Goal: Transaction & Acquisition: Register for event/course

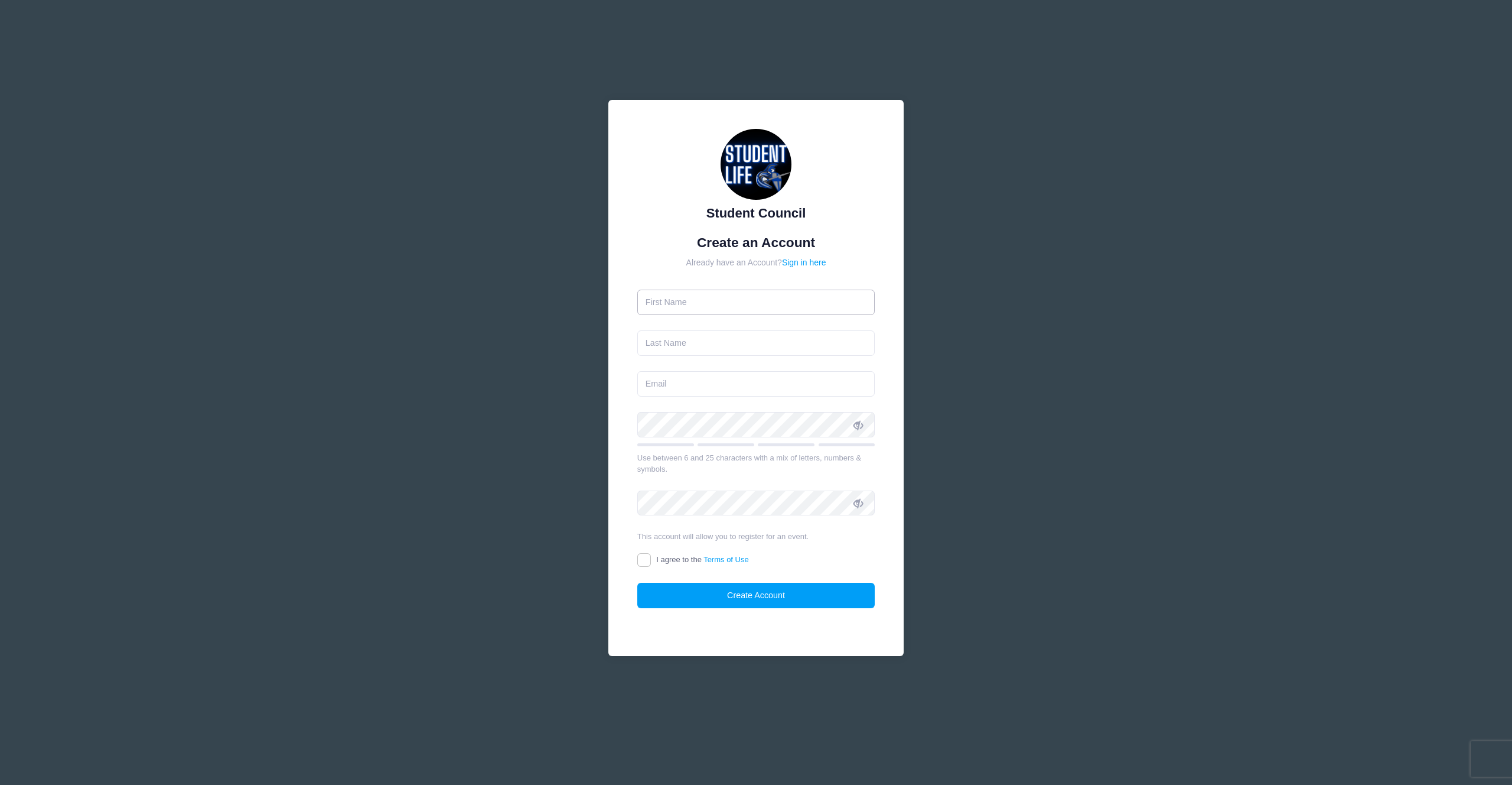
click at [728, 306] on input "text" at bounding box center [756, 302] width 238 height 26
type input "[PERSON_NAME]"
paste input "[EMAIL_ADDRESS][DOMAIN_NAME]"
type input "[EMAIL_ADDRESS][DOMAIN_NAME]"
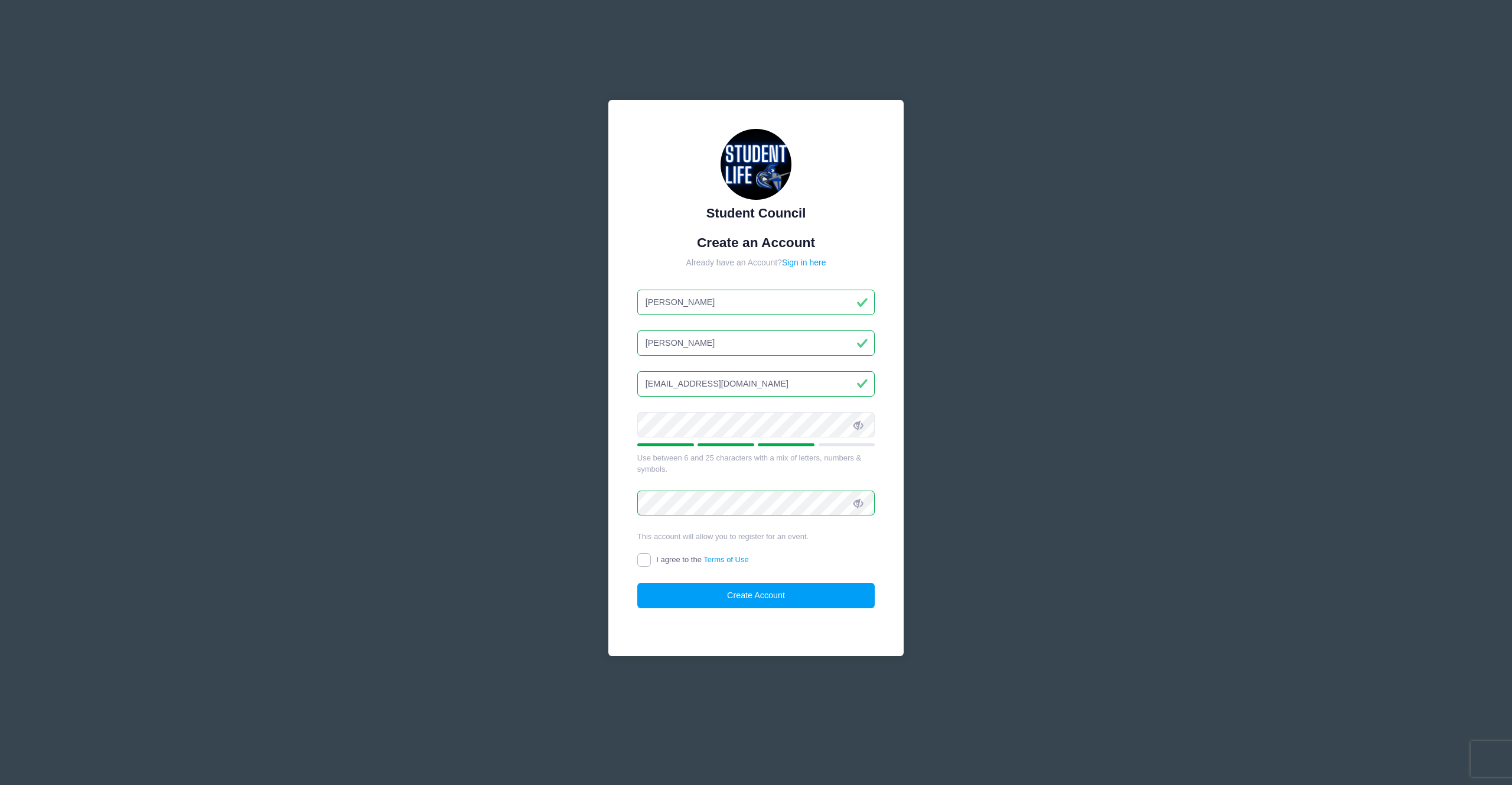
click at [642, 562] on input "I agree to the Terms of Use" at bounding box center [644, 559] width 14 height 14
checkbox input "true"
click at [786, 590] on button "Create Account" at bounding box center [756, 596] width 238 height 26
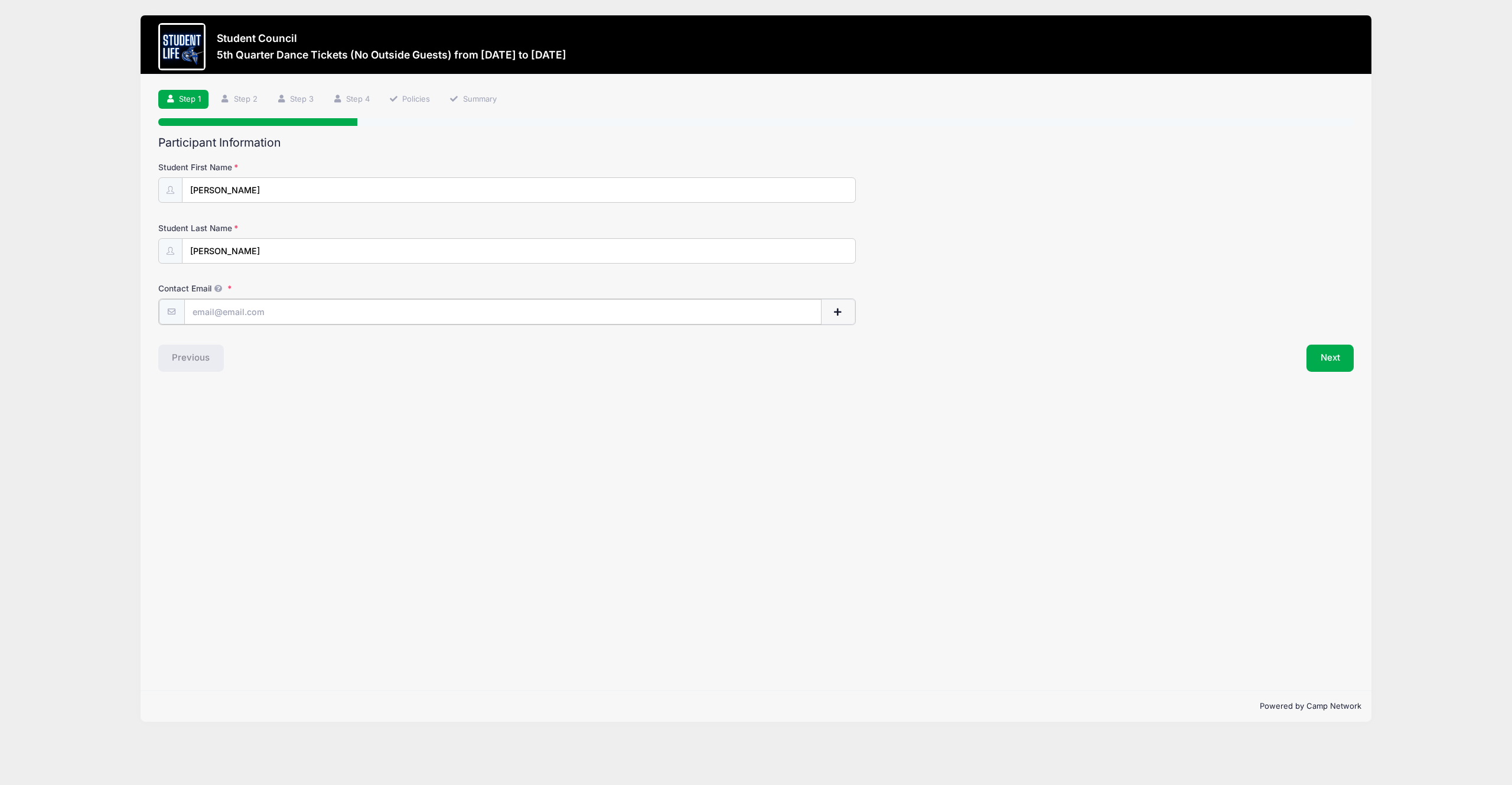
click at [317, 310] on input "Contact Email" at bounding box center [502, 312] width 638 height 26
type input "l"
paste input "Lukasklugh@education.vchstrojans.org"
click at [221, 313] on input "Lukasklugh@education.vchstrojans.org" at bounding box center [502, 312] width 638 height 26
type input "LukasKlugh@education.vchstrojans.org"
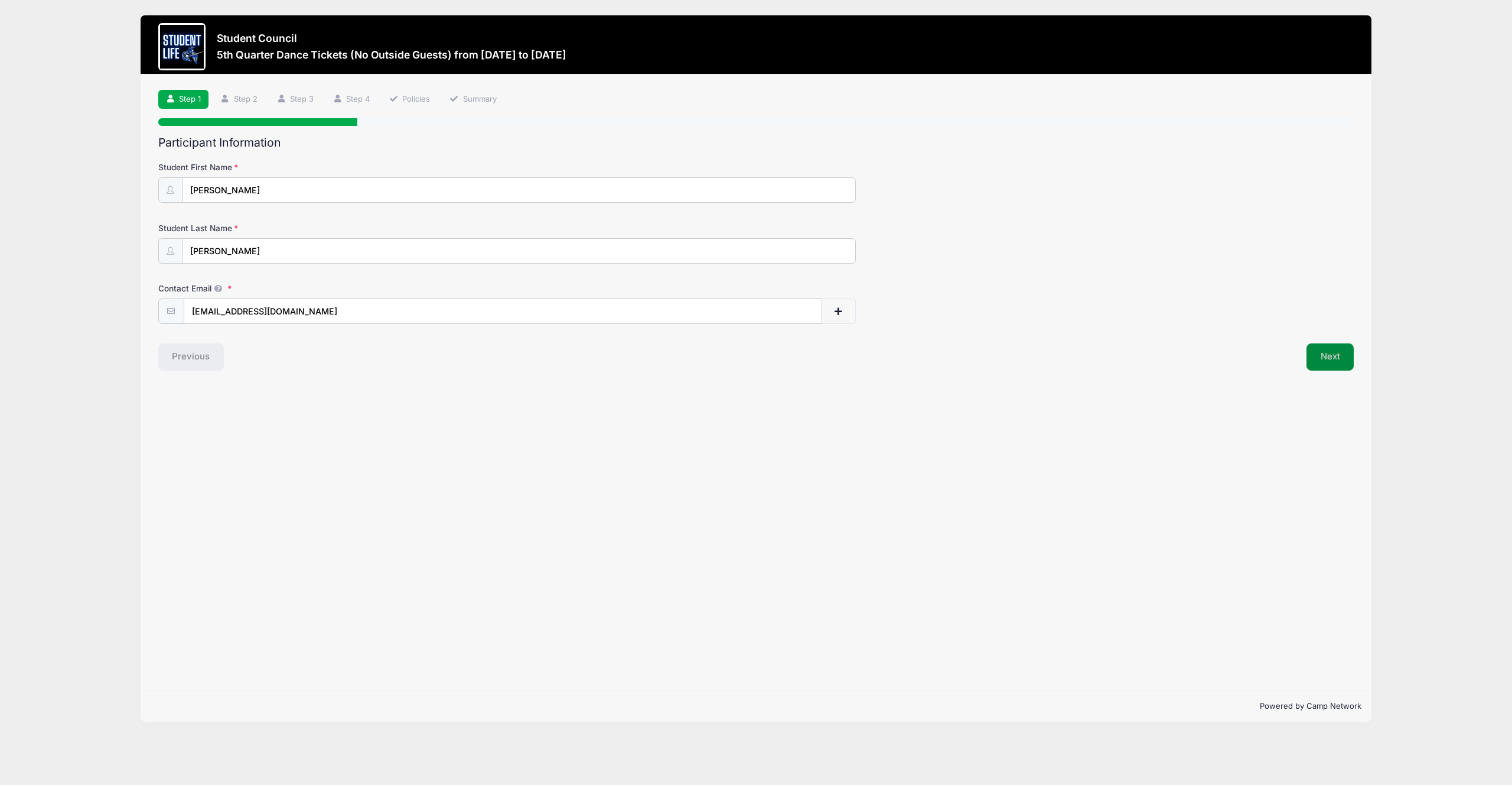
click at [1335, 355] on button "Next" at bounding box center [1330, 357] width 48 height 27
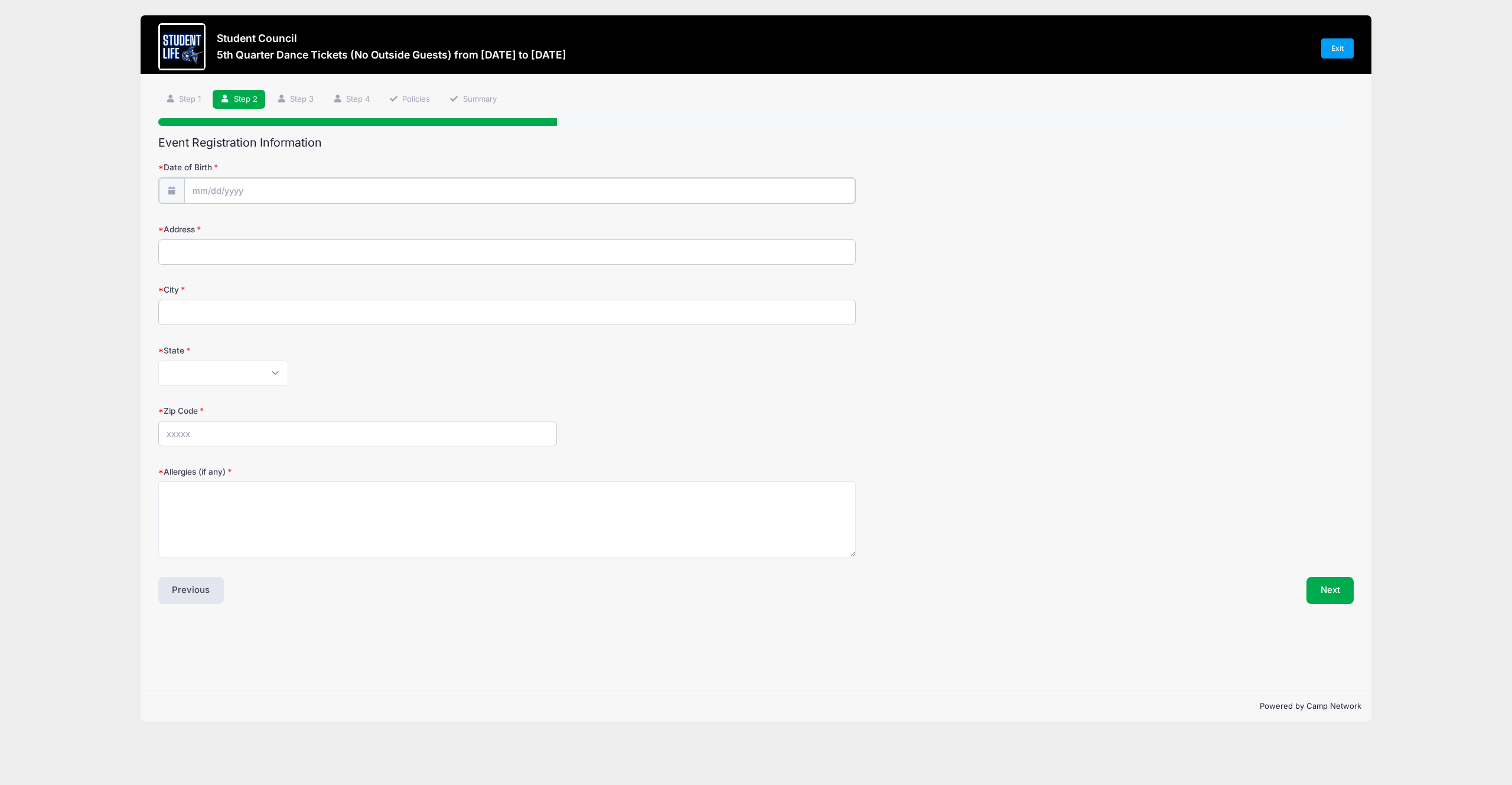
click at [479, 186] on input "Date of Birth" at bounding box center [520, 190] width 671 height 26
click at [289, 224] on input "2025" at bounding box center [295, 220] width 38 height 17
click at [310, 217] on span at bounding box center [309, 217] width 8 height 9
click at [309, 222] on span at bounding box center [309, 226] width 8 height 9
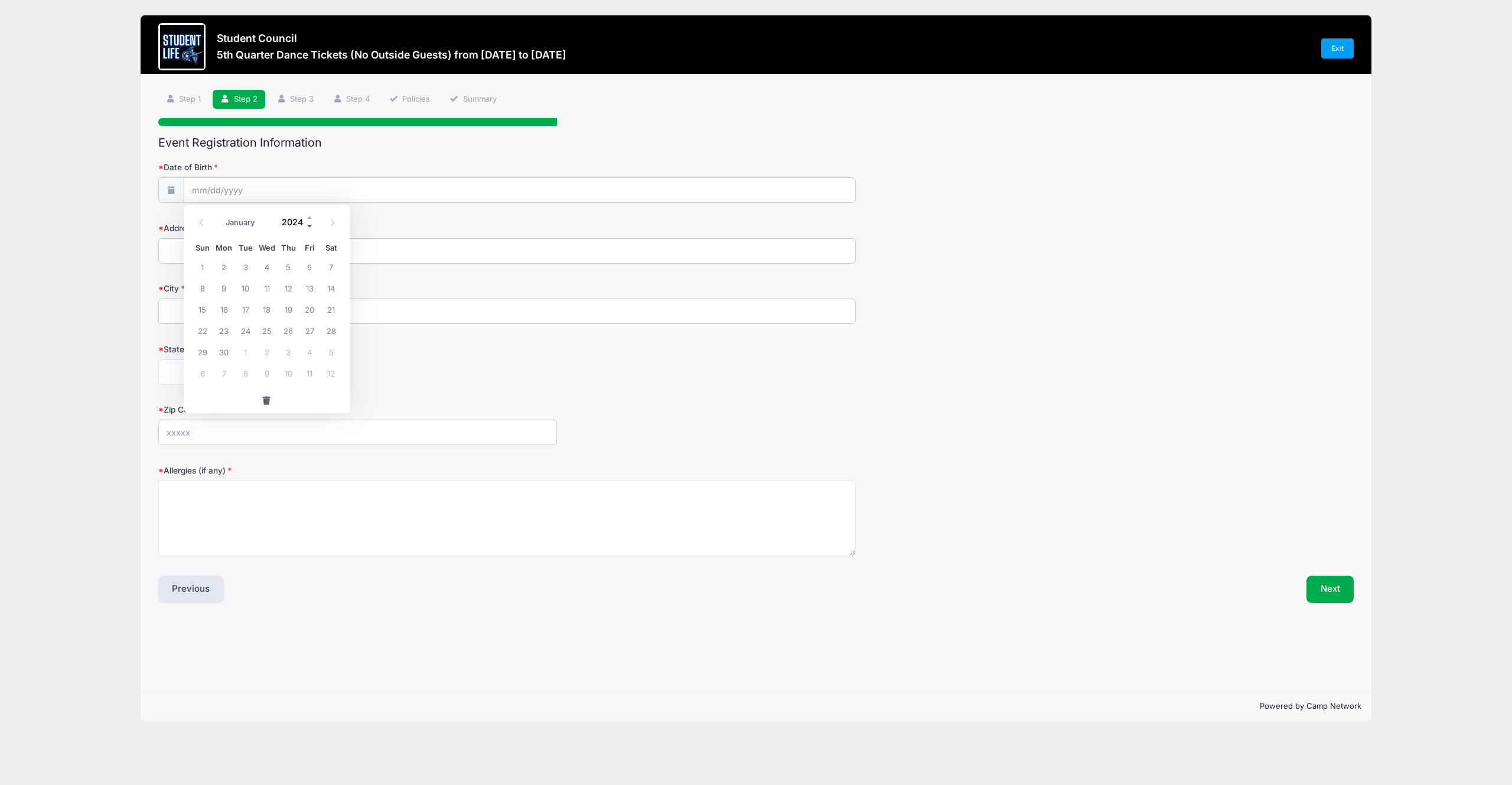
click at [309, 222] on span at bounding box center [309, 226] width 8 height 9
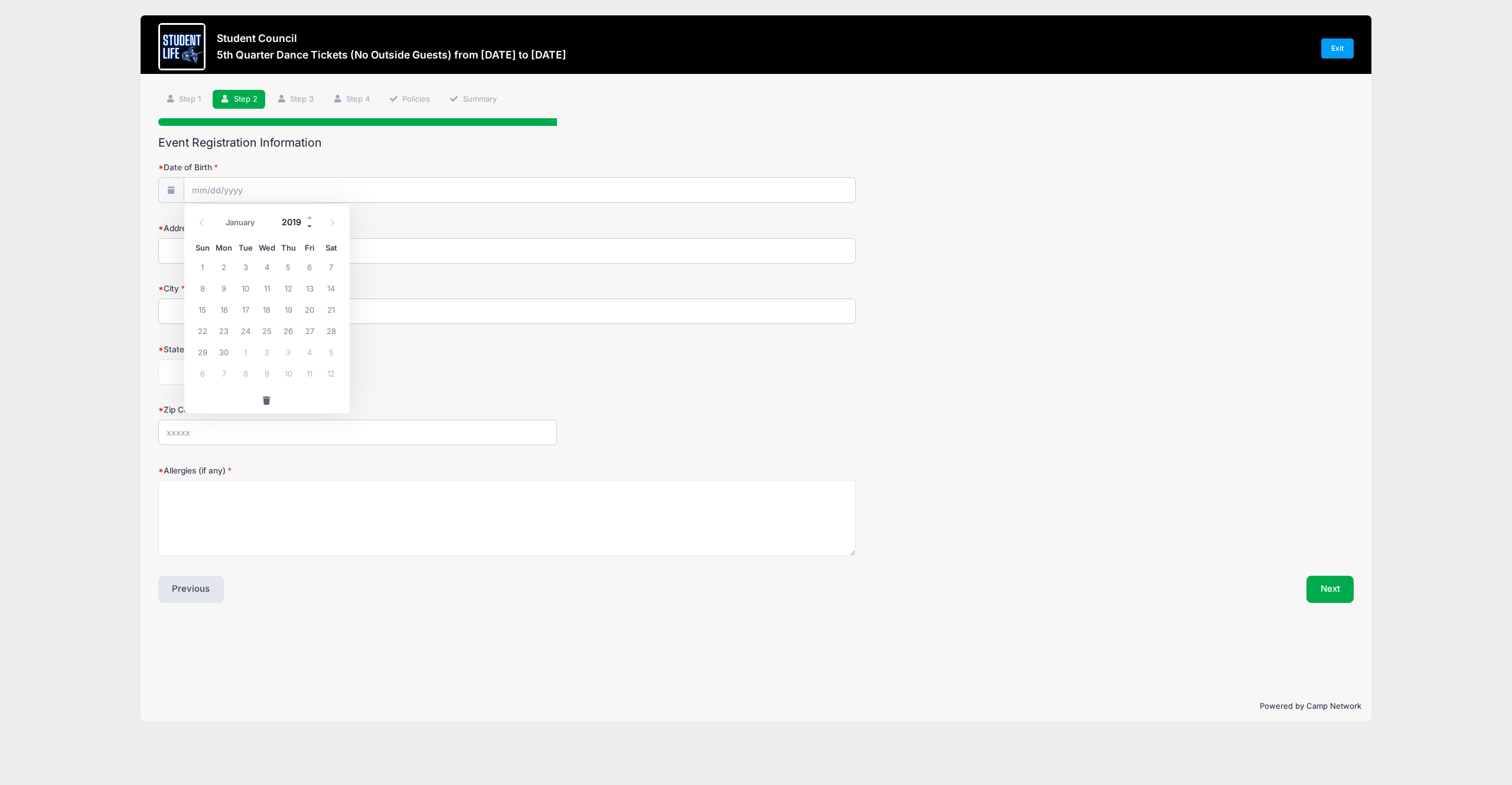
click at [309, 222] on span at bounding box center [309, 226] width 8 height 9
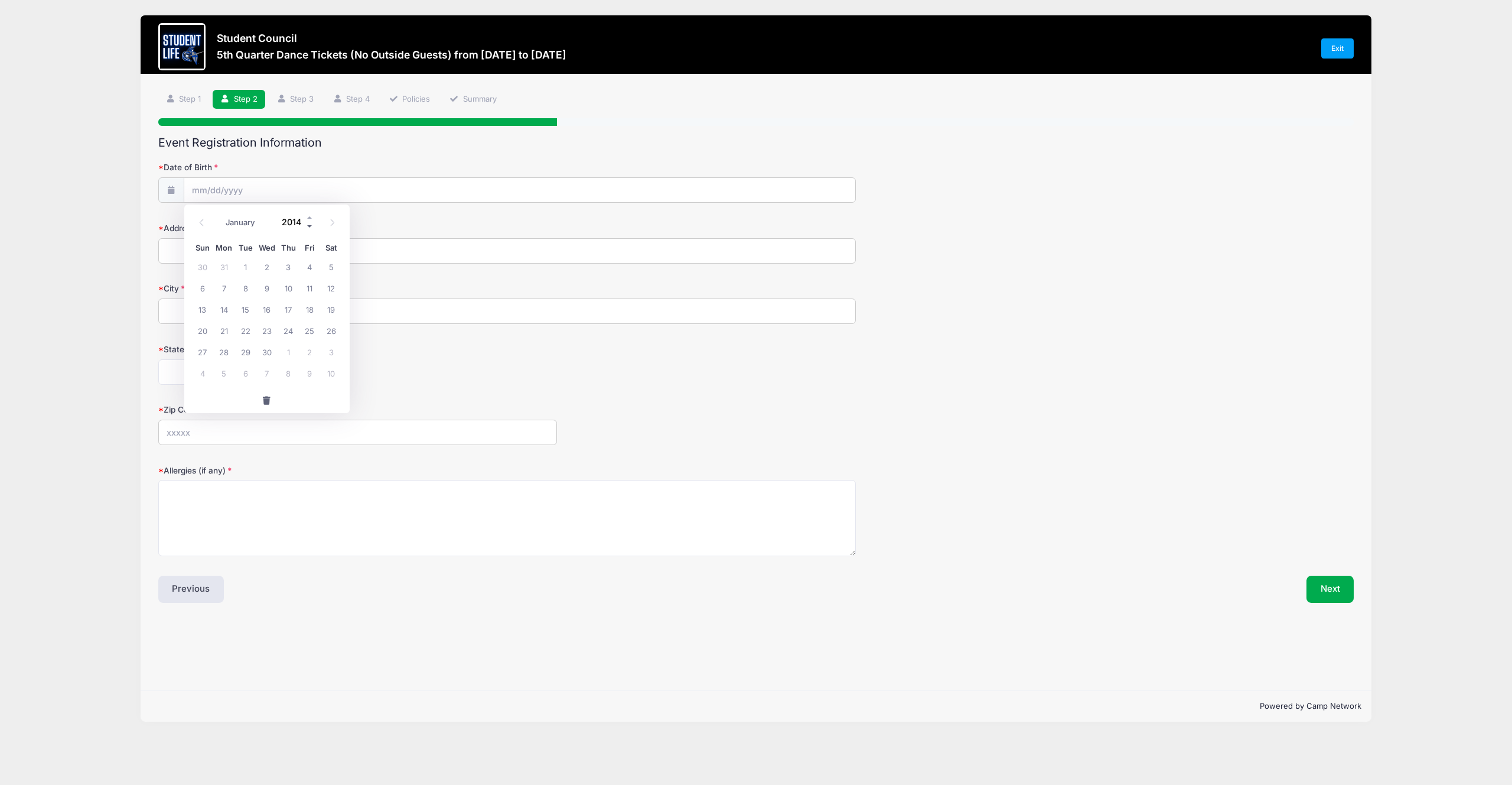
click at [309, 222] on span at bounding box center [309, 226] width 8 height 9
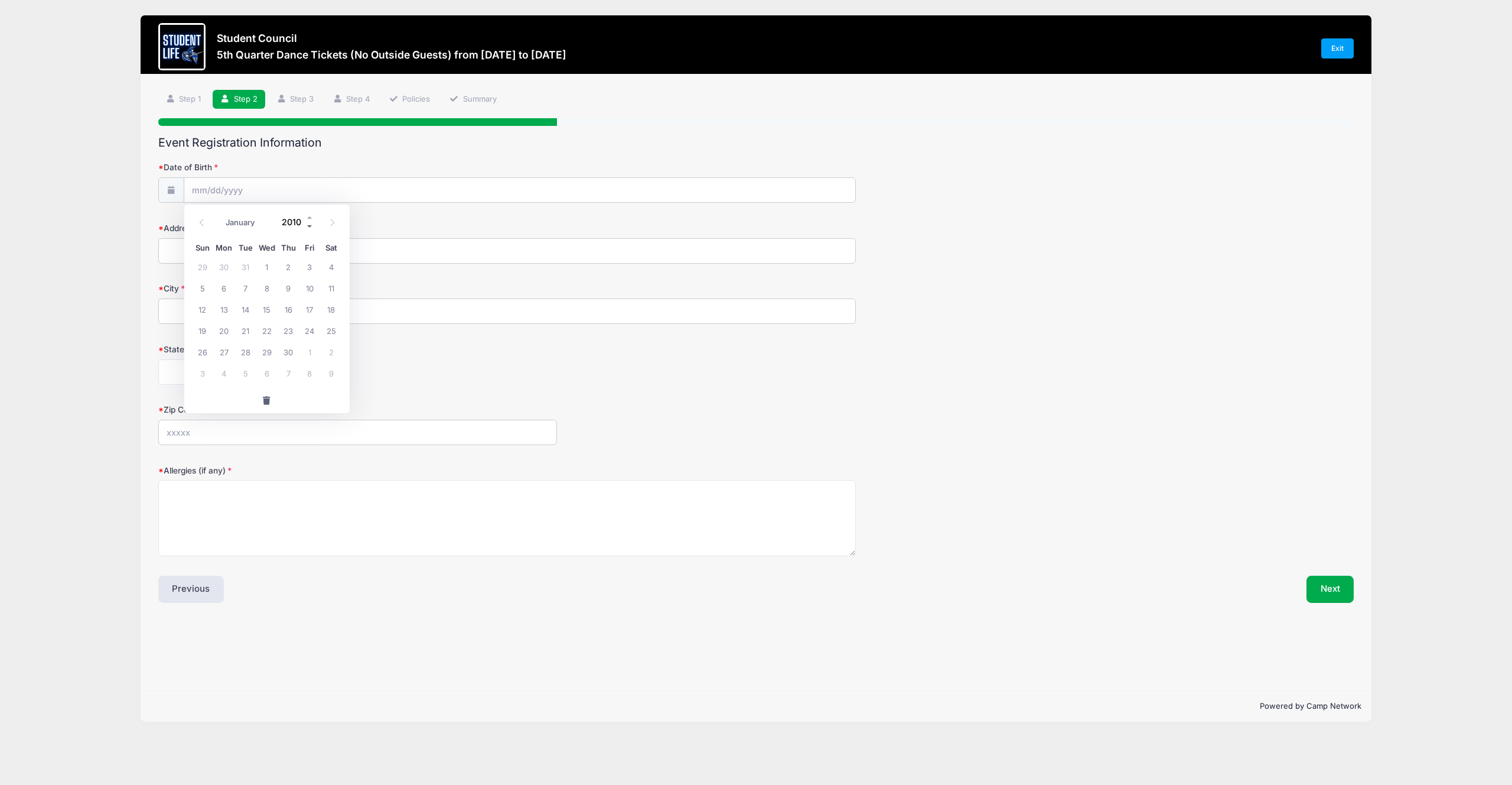
type input "2009"
click at [204, 225] on icon at bounding box center [201, 222] width 7 height 7
click at [203, 225] on icon at bounding box center [201, 222] width 7 height 7
select select "5"
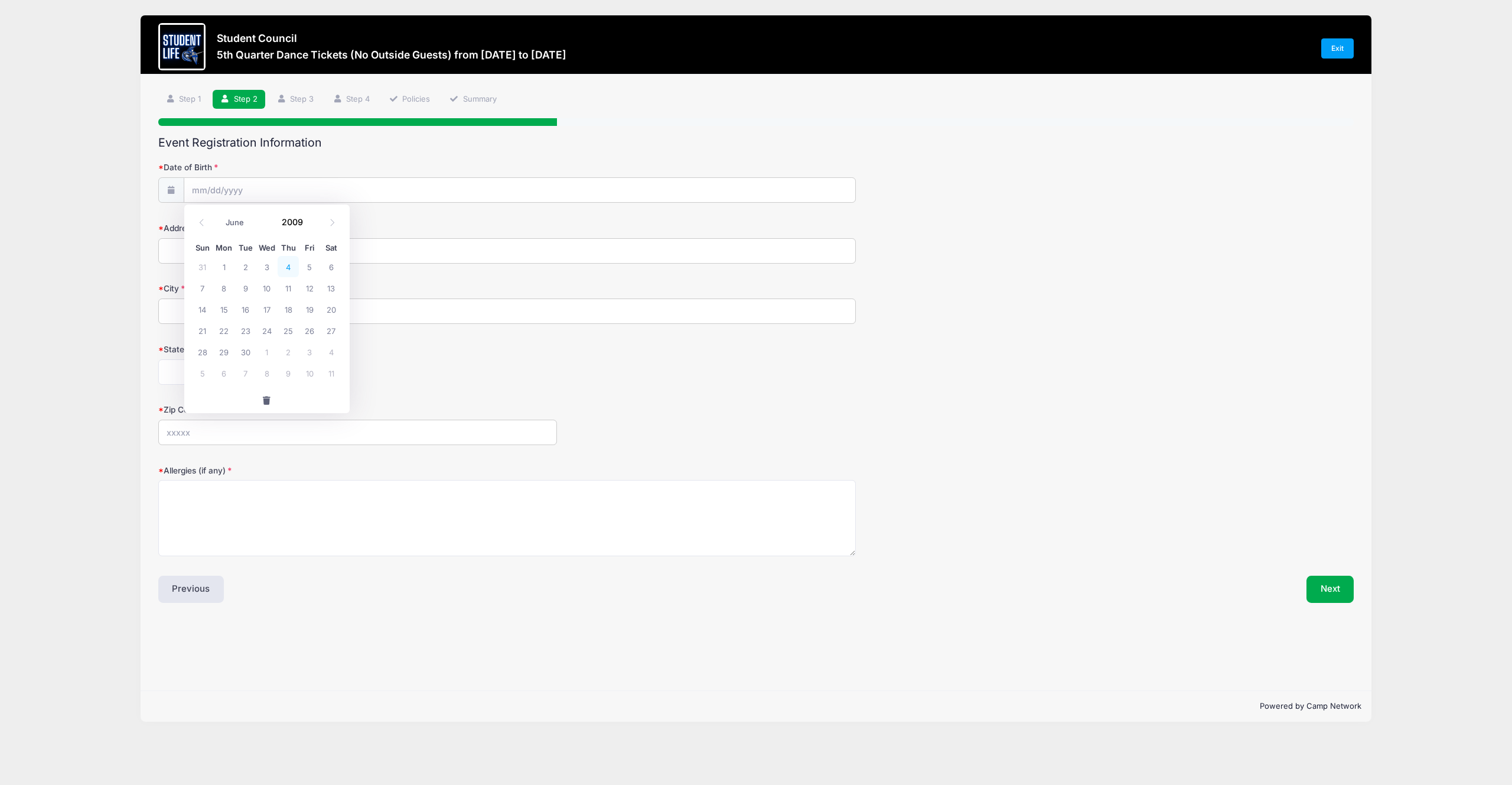
click at [289, 268] on span "4" at bounding box center [287, 266] width 21 height 21
type input "06/04/2009"
click at [261, 250] on input "Address" at bounding box center [507, 251] width 698 height 26
type input "4046 East Agave Road"
type input "Phoenix"
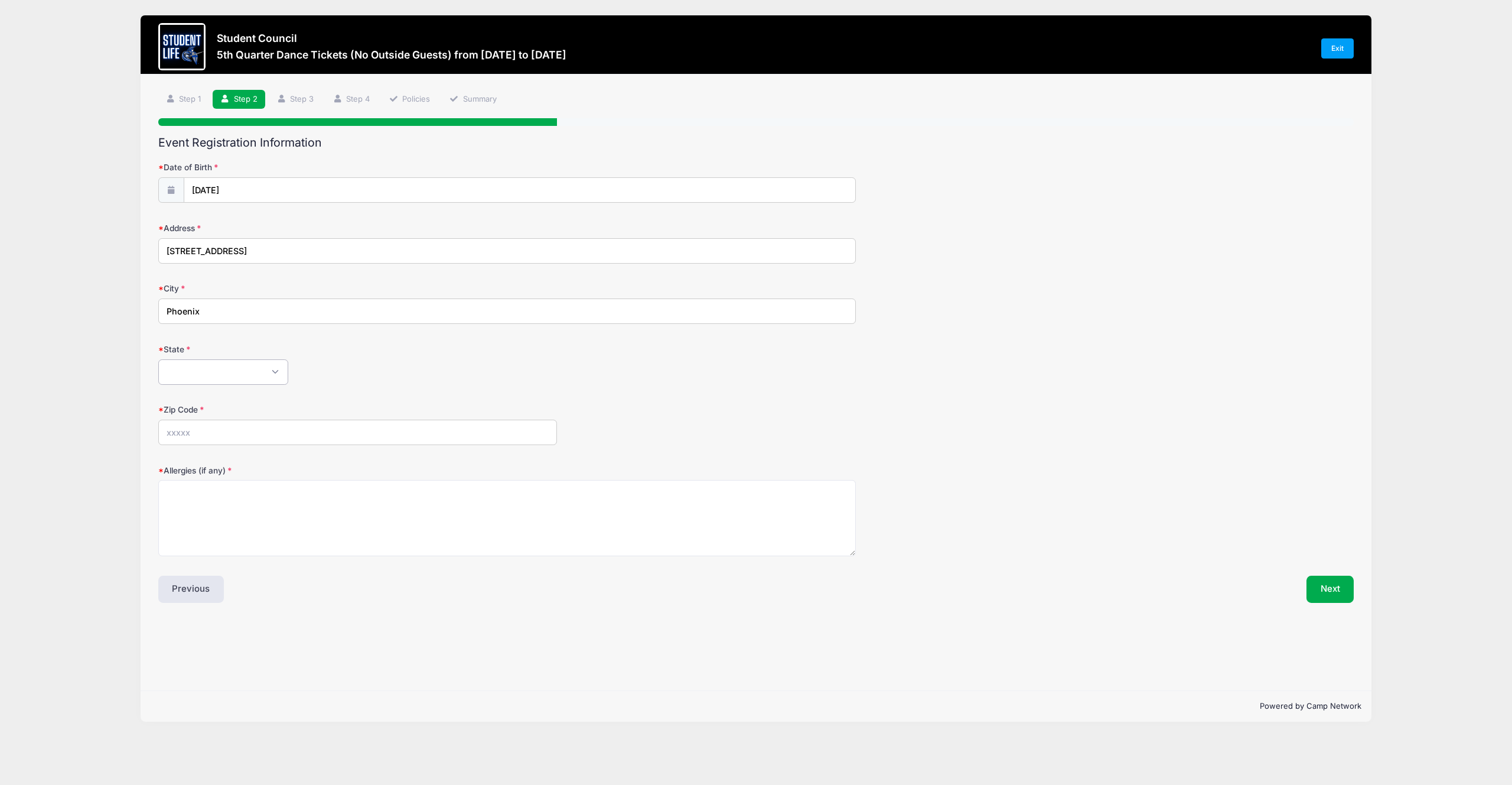
select select "AZ"
type input "85044"
click at [438, 621] on div "Step 2 /7 Step 1 Step 2 Step 3 Step 4 Policies Summary Participant Information …" at bounding box center [756, 382] width 1230 height 616
click at [1343, 590] on button "Next" at bounding box center [1330, 589] width 48 height 27
click at [697, 516] on textarea "Allergies (if any)" at bounding box center [507, 517] width 698 height 76
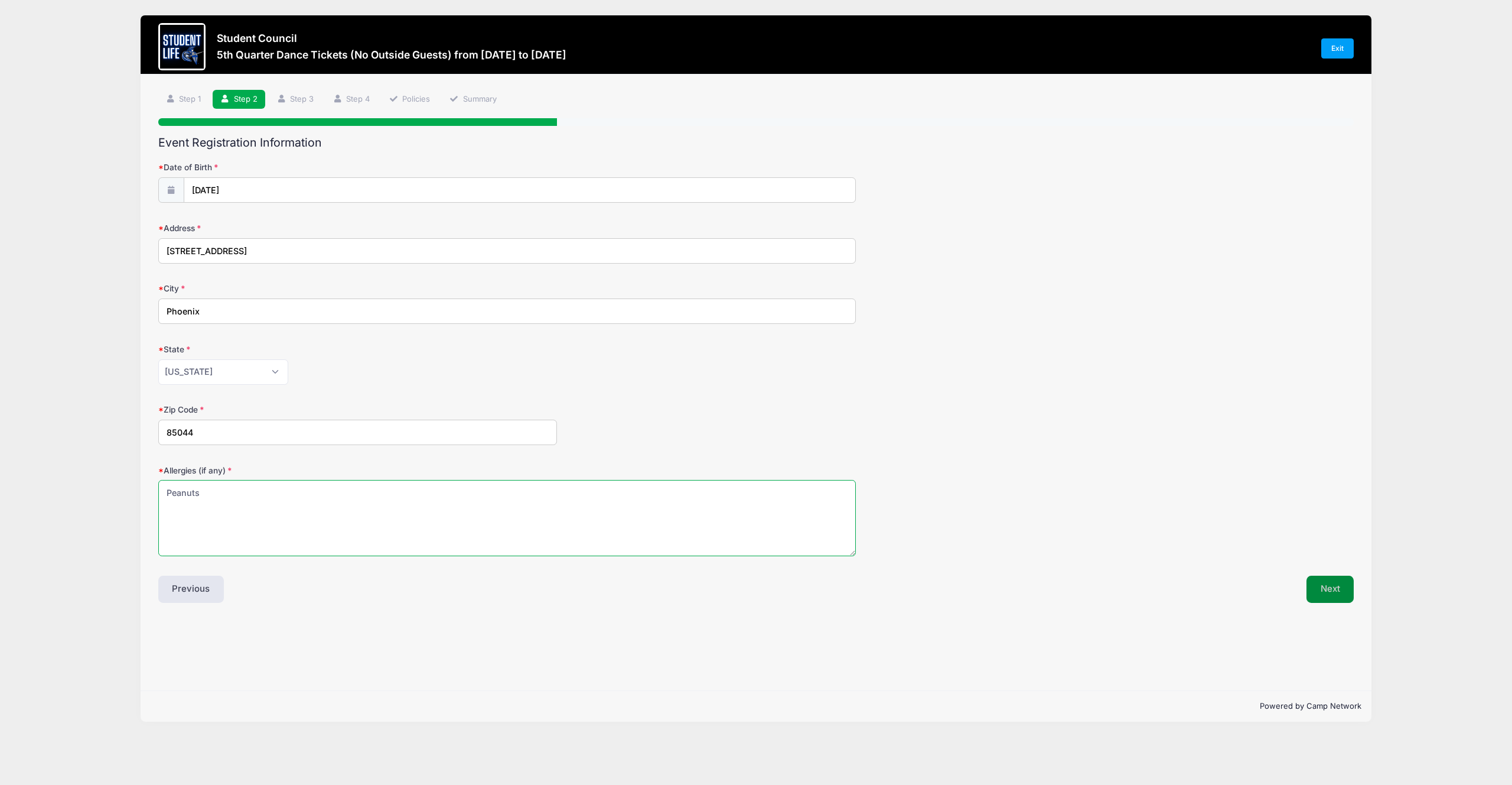
type textarea "Peanuts"
click at [1340, 585] on button "Next" at bounding box center [1330, 589] width 48 height 27
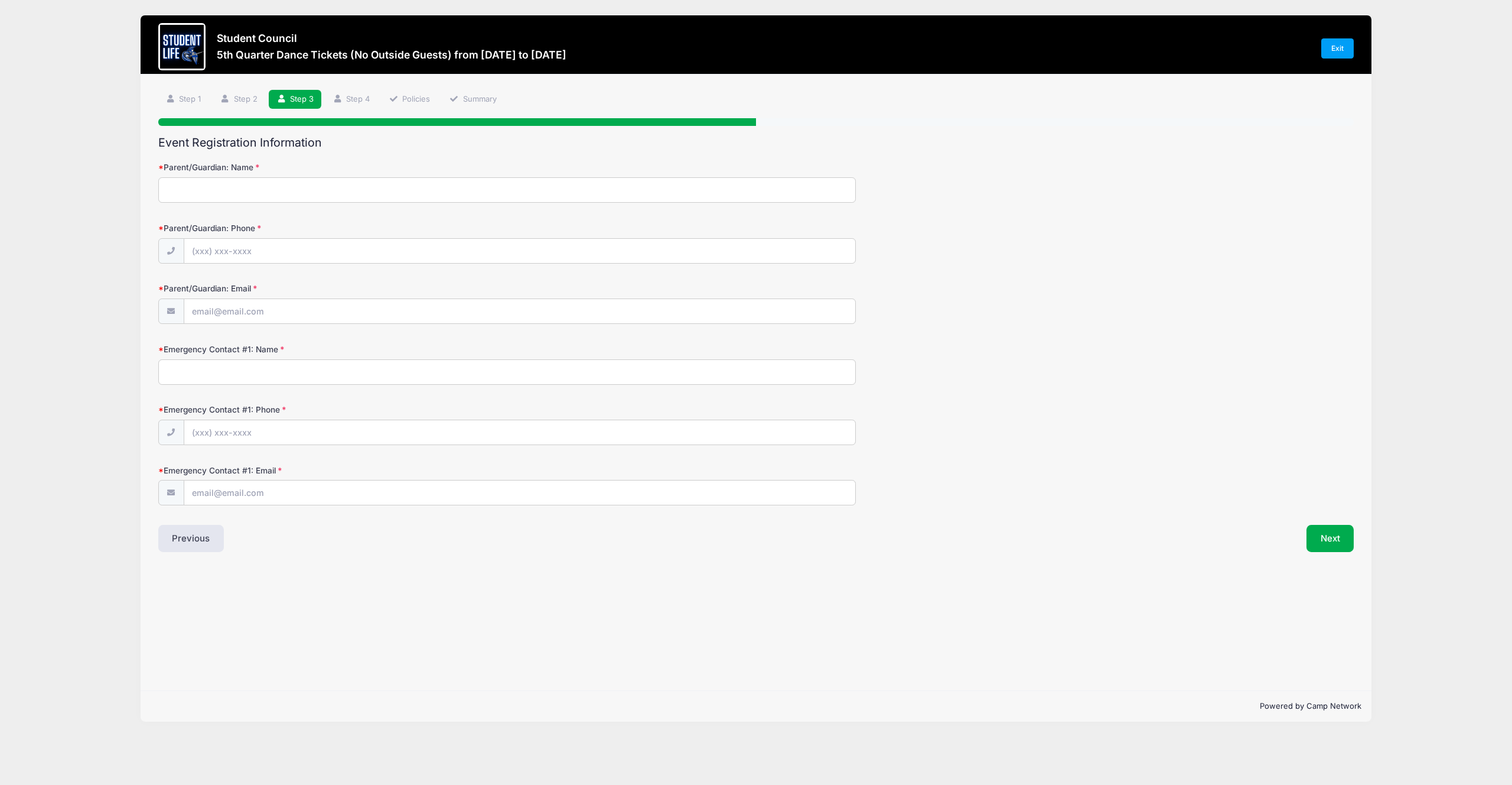
click at [583, 196] on input "Parent/Guardian: Name" at bounding box center [507, 190] width 698 height 26
type input "Douglas Klugh"
type input "(480) 310-5528"
paste input "Lukasklugh@education.vchstrojans.org"
type input "Lukasklugh@education.vchstrojans.org"
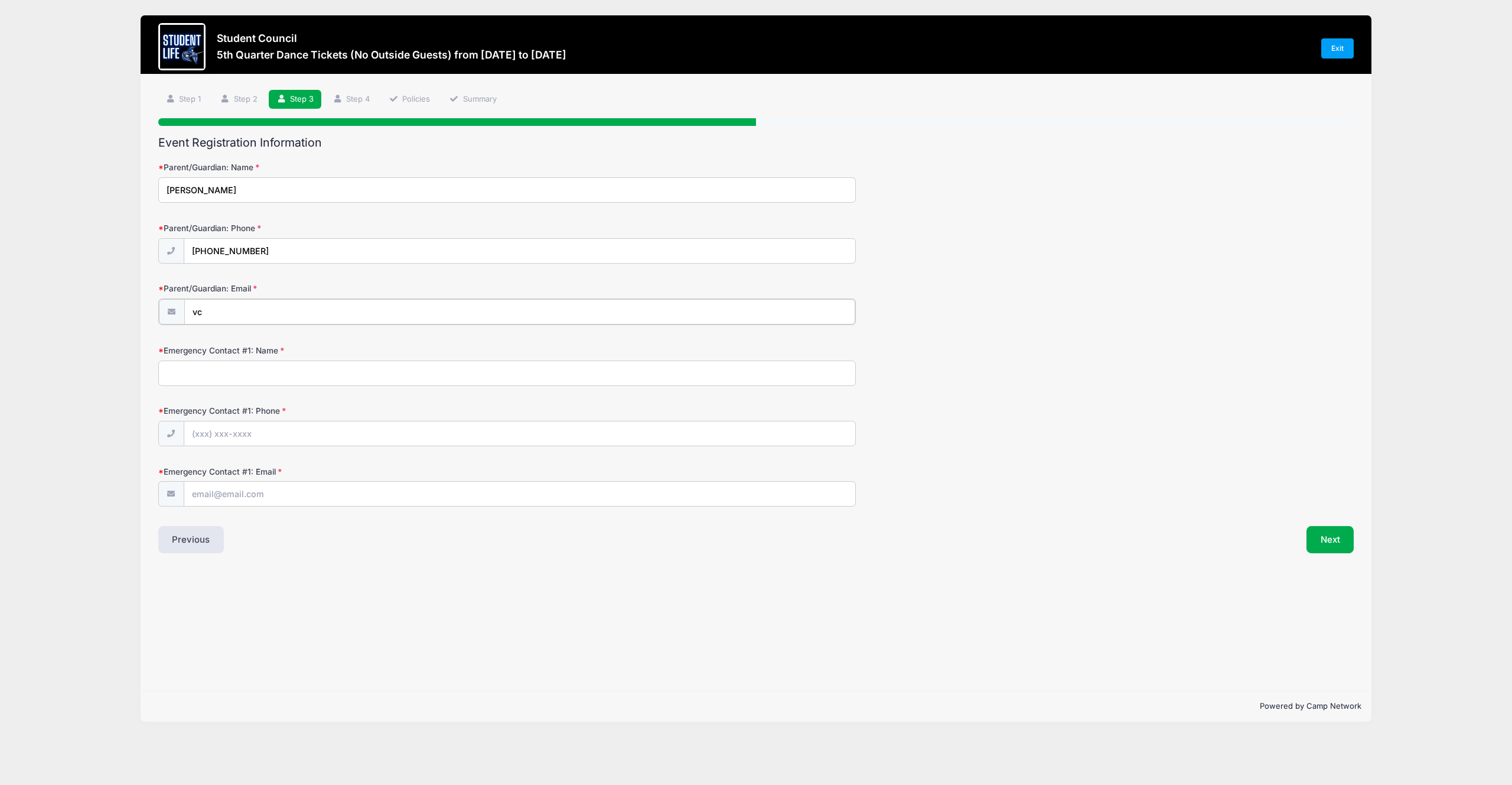
type input "v"
paste input "vchs@douglasklugh.com"
click at [222, 311] on input "vchs@douglasklugh.com" at bounding box center [520, 312] width 671 height 26
type input "vchs@DouglasKlugh.com"
type input "Douglas Klugh"
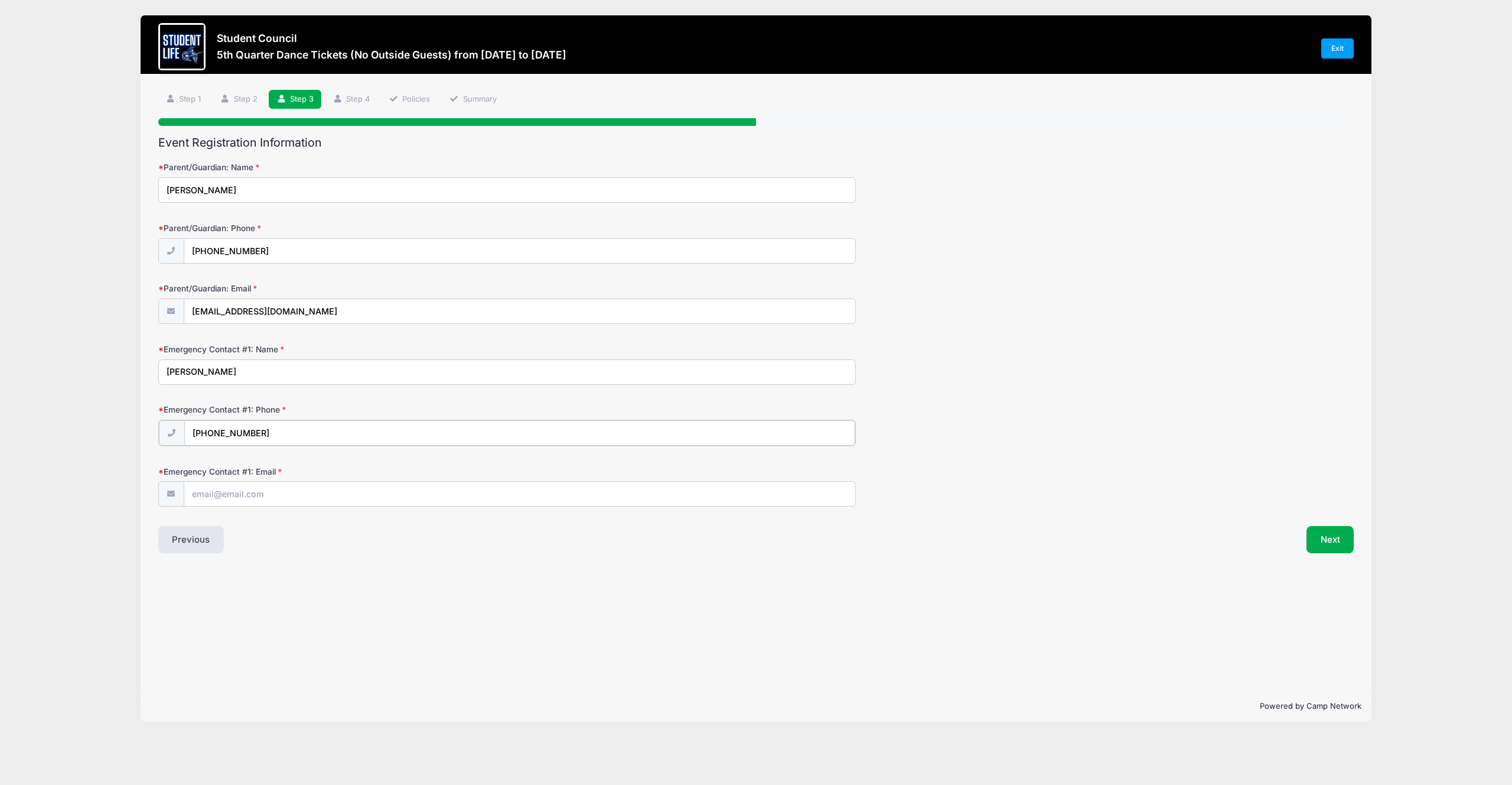
type input "(480) 310-5528"
paste input "vchs@douglasklugh.com"
type input "vchs@douglasklugh.com"
click at [563, 316] on input "vchs@DouglasKlugh.com" at bounding box center [520, 312] width 671 height 26
click at [563, 316] on input "vchs@DouglasKlugh.com" at bounding box center [520, 312] width 671 height 26
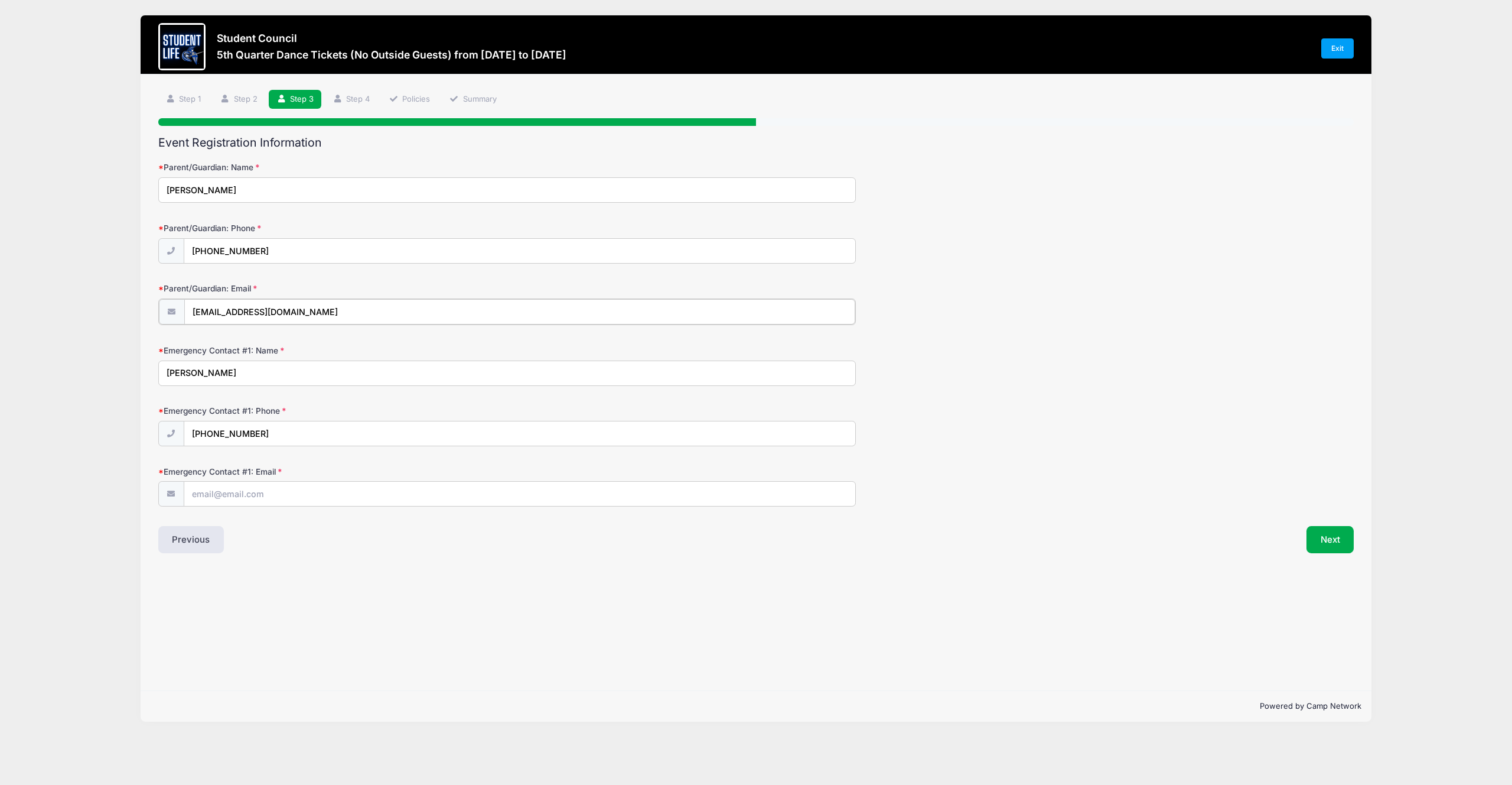
click at [563, 316] on input "vchs@DouglasKlugh.com" at bounding box center [520, 312] width 671 height 26
click at [443, 500] on input "Emergency Contact #1: Email" at bounding box center [520, 493] width 671 height 26
paste input "vchs@DouglasKlugh.com"
type input "vchs@DouglasKlugh.com"
click at [198, 371] on input "Douglas Klugh" at bounding box center [507, 372] width 698 height 26
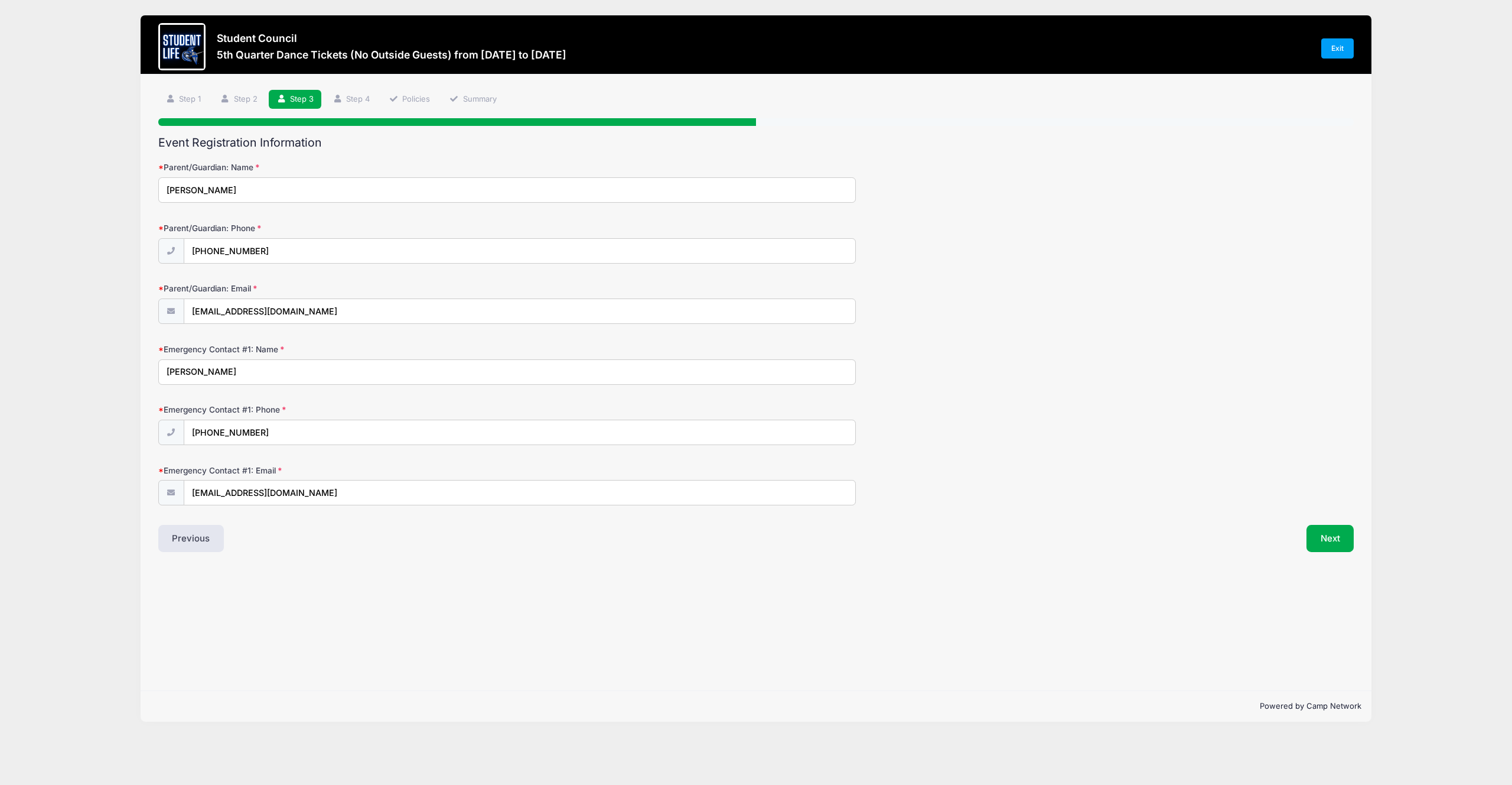
type input "Doug Klugh"
click at [456, 557] on div "Step 3 /7 Step 1 Step 2 Step 3 Step 4 Policies Summary Participant Information …" at bounding box center [756, 382] width 1230 height 616
click at [1333, 540] on button "Next" at bounding box center [1330, 538] width 48 height 27
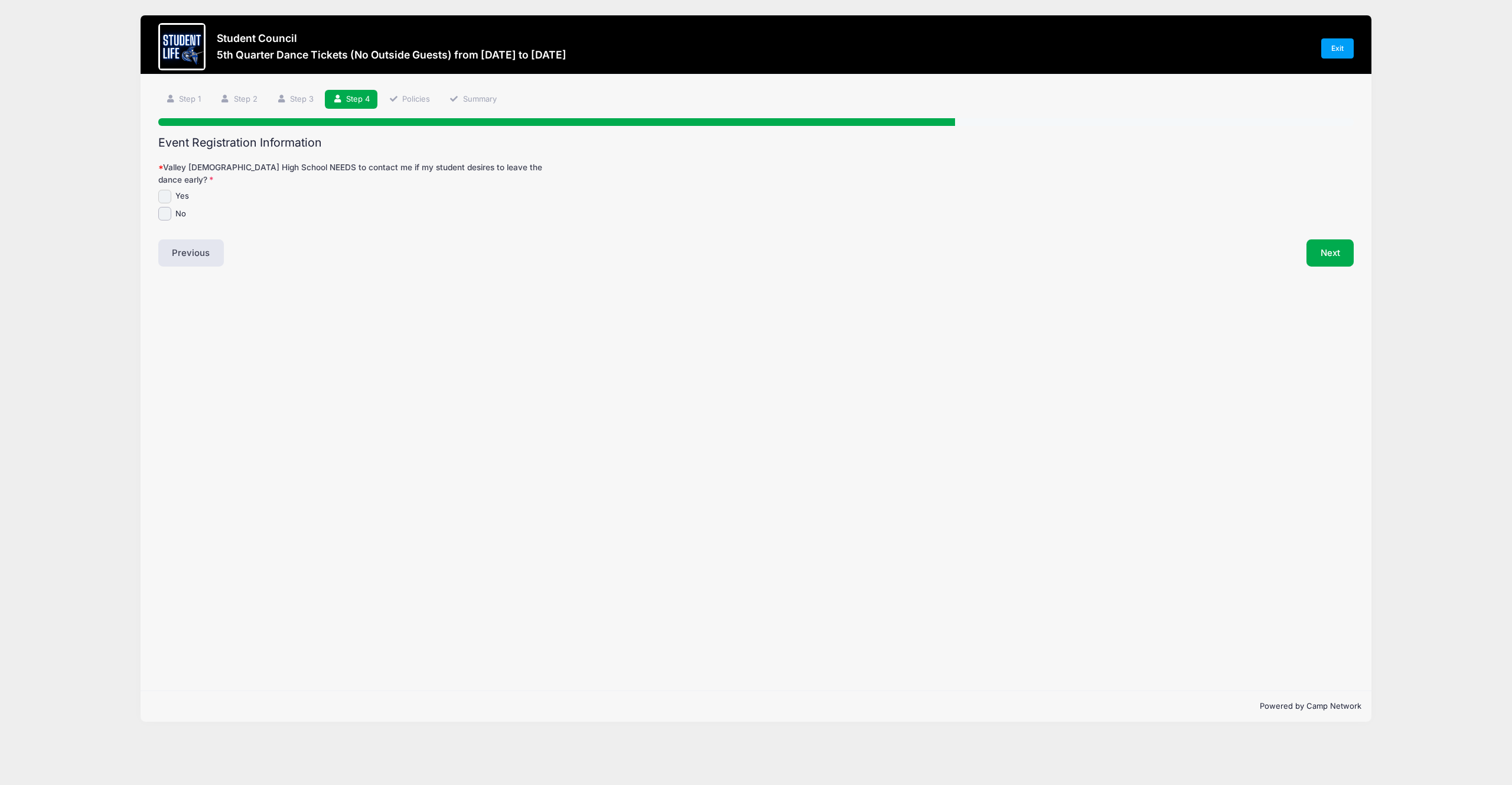
click at [165, 189] on input "Yes" at bounding box center [165, 196] width 14 height 14
checkbox input "true"
click at [1334, 240] on button "Next" at bounding box center [1330, 253] width 48 height 27
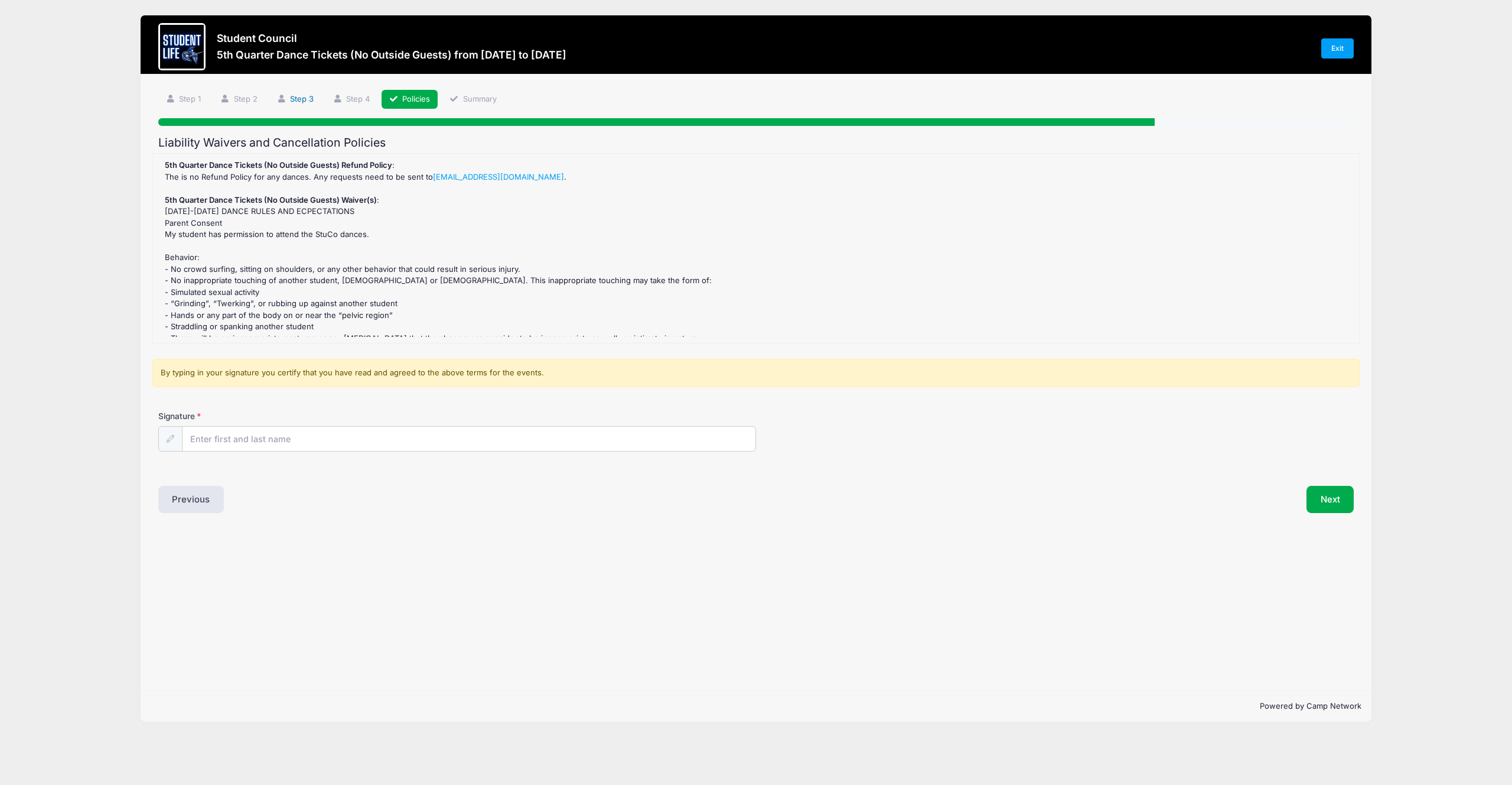
click at [309, 97] on link "Step 3" at bounding box center [295, 99] width 52 height 19
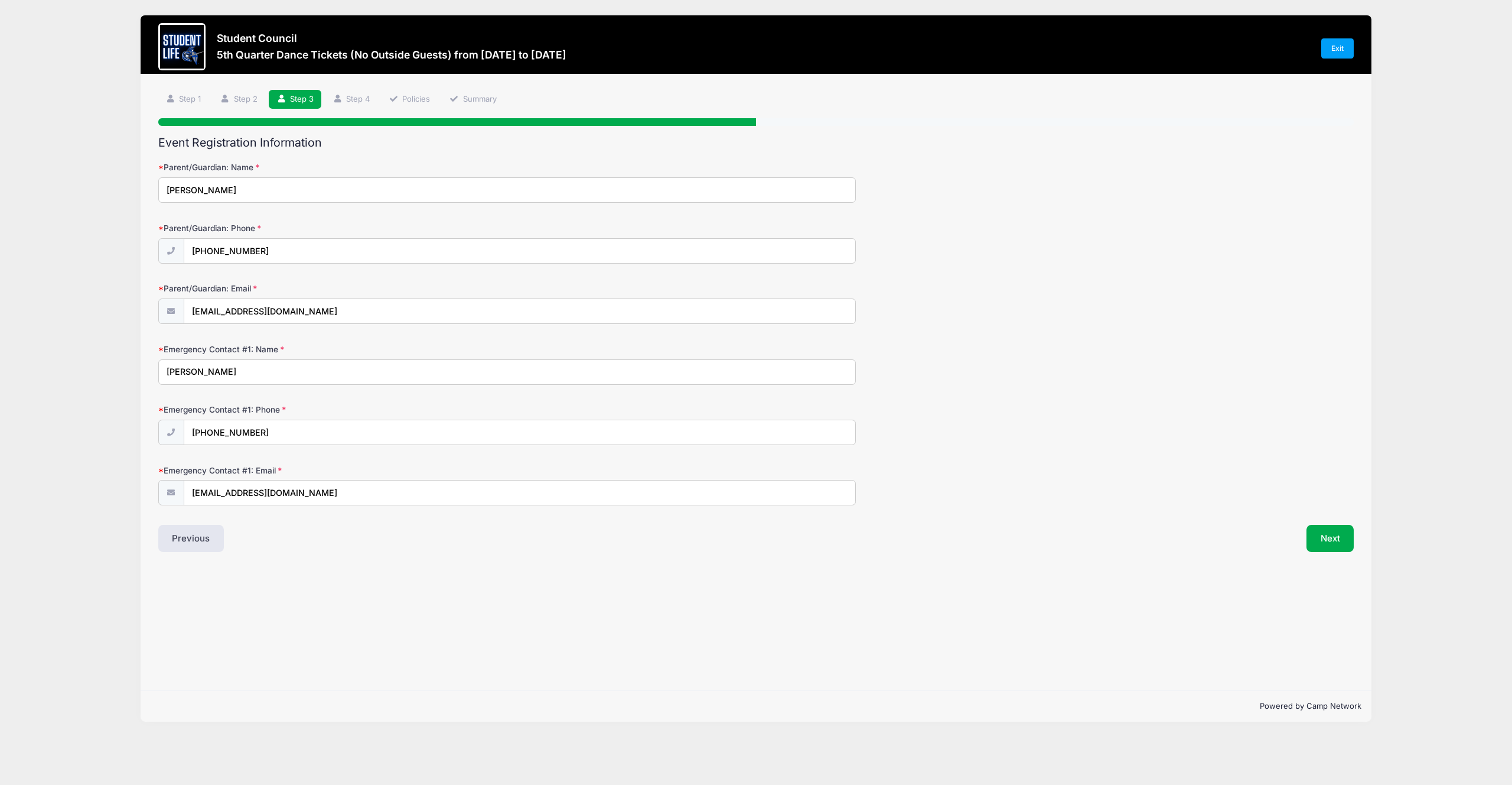
click at [359, 374] on input "Doug Klugh" at bounding box center [507, 372] width 698 height 26
click at [358, 374] on input "Doug Klugh" at bounding box center [507, 372] width 698 height 26
type input "Rachel Rodriguez"
click at [339, 430] on input "(480) 310-5528" at bounding box center [520, 433] width 671 height 26
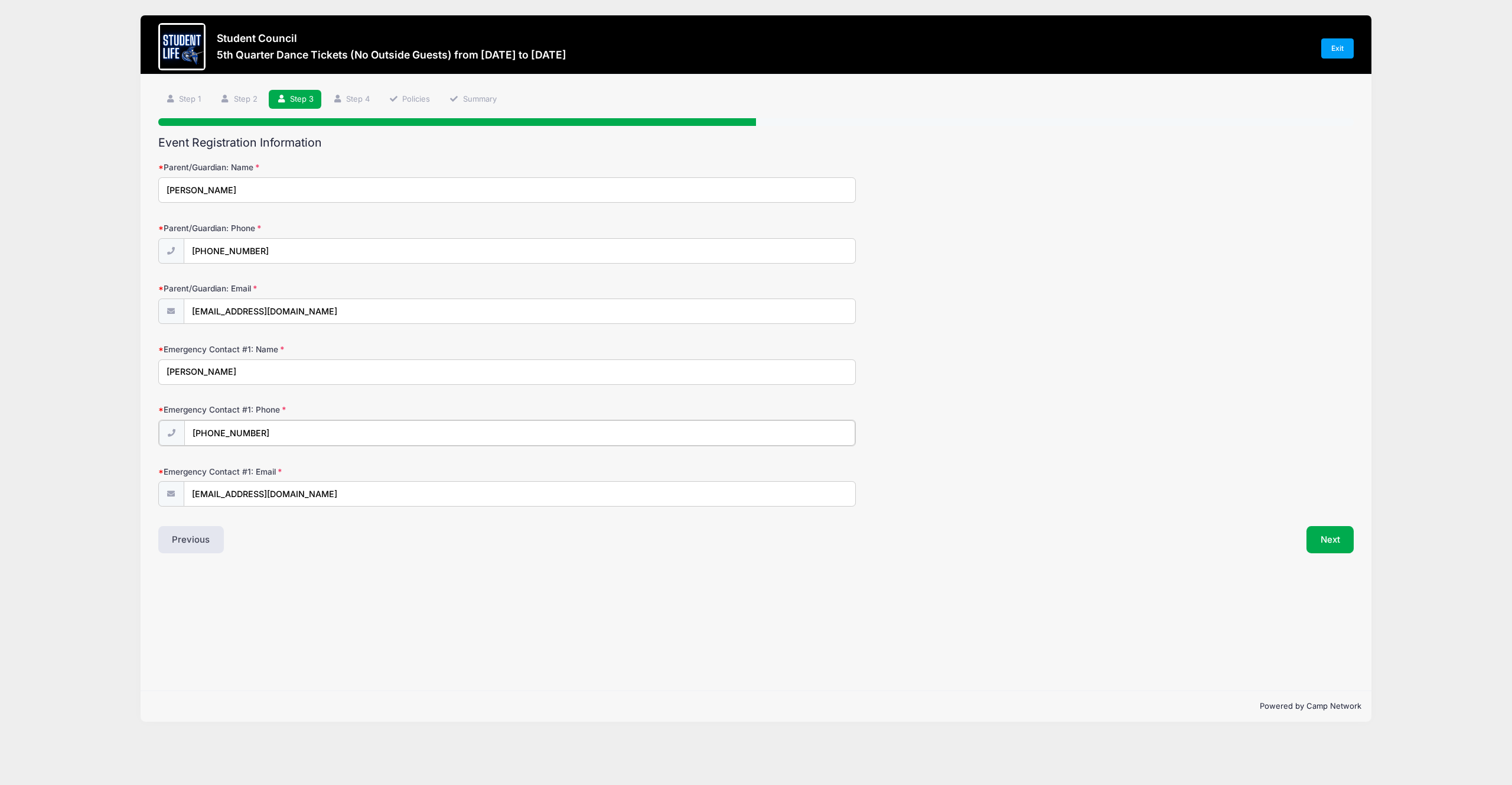
click at [339, 430] on input "(480) 310-5528" at bounding box center [520, 433] width 671 height 26
paste input "623) 280-7496"
type input "(623) 280-7496"
paste input "getupnlivelife@gmail"
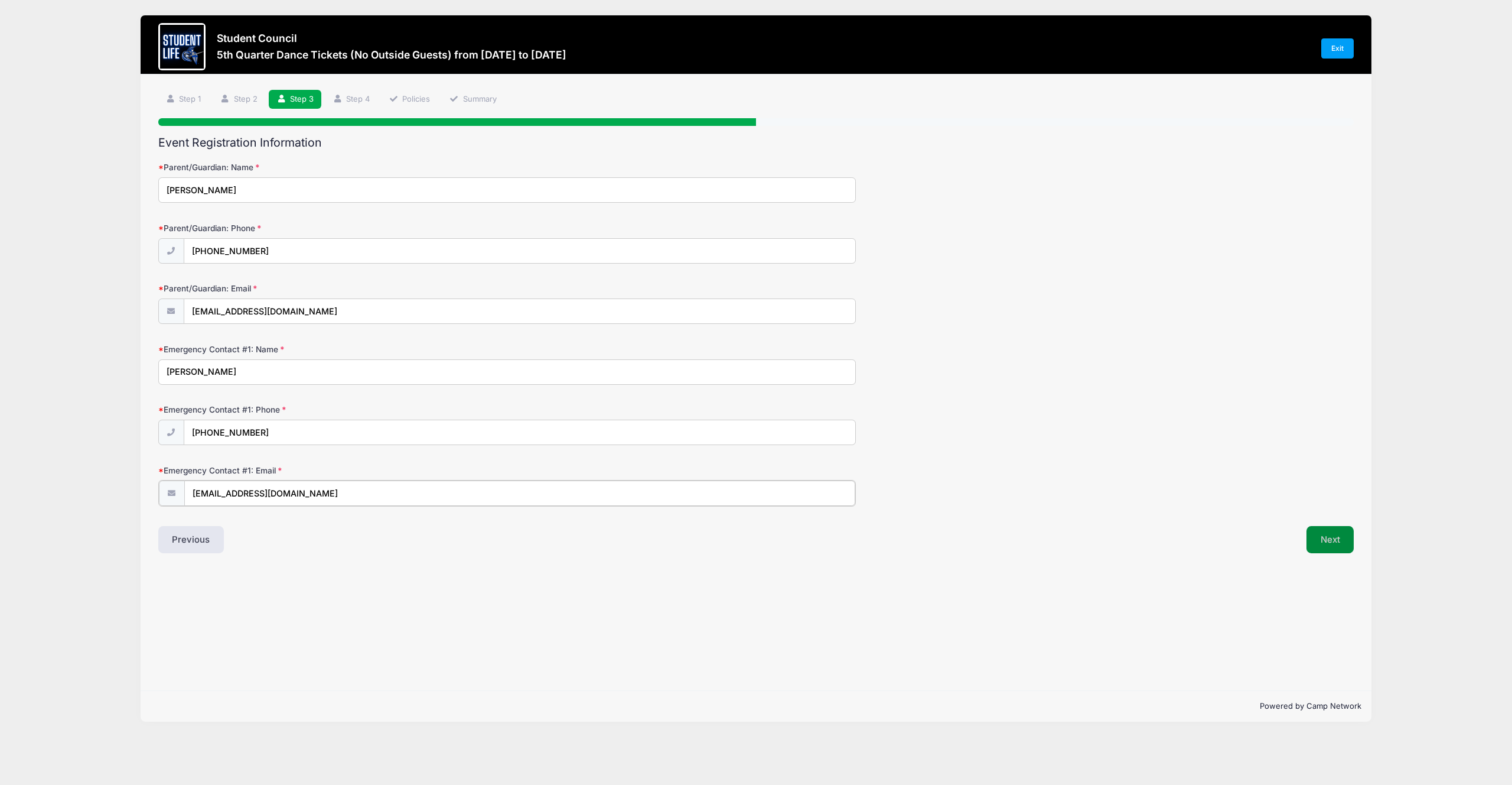
type input "getupnlivelife@gmail.com"
click at [1338, 534] on button "Next" at bounding box center [1330, 538] width 48 height 27
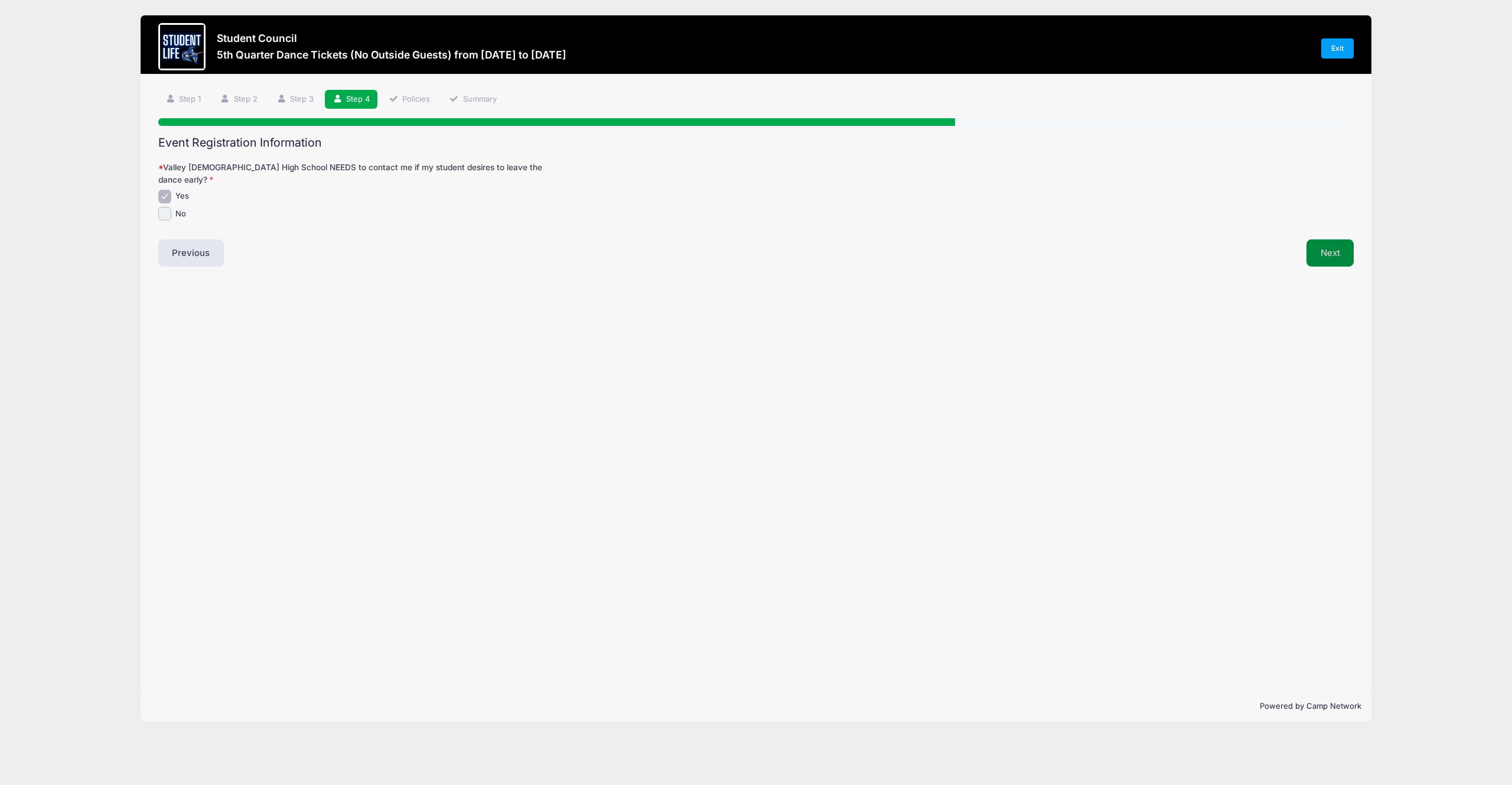
click at [1342, 240] on button "Next" at bounding box center [1330, 253] width 48 height 27
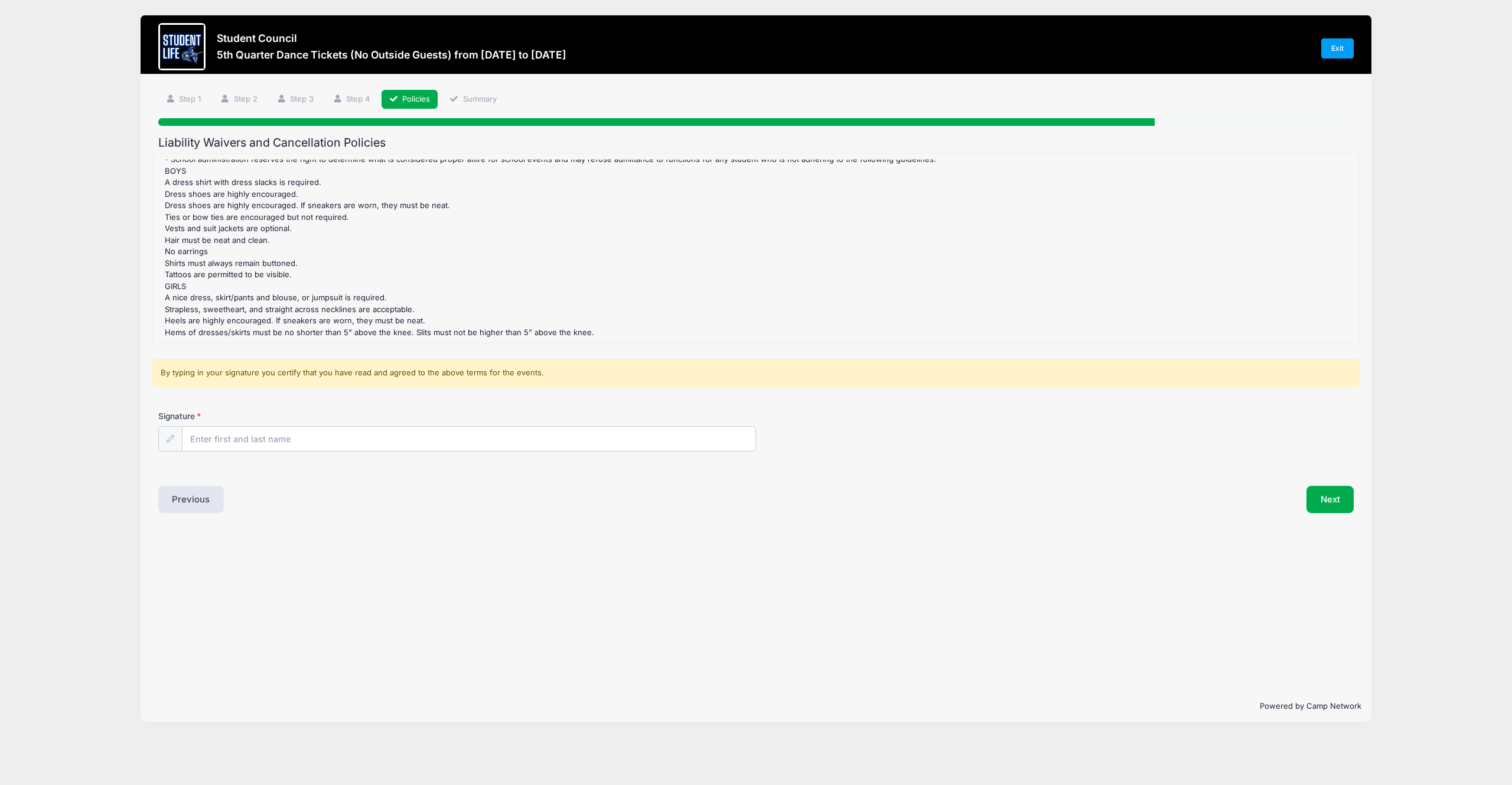
scroll to position [396, 0]
click at [424, 442] on input "Signature" at bounding box center [469, 439] width 573 height 26
type input "Douglas E. Klugh"
click at [702, 551] on div "Step 5 /7 Step 1 Step 2 Step 3 Step 4 Policies Summary Participant Information …" at bounding box center [756, 382] width 1230 height 616
click at [1328, 500] on button "Next" at bounding box center [1330, 500] width 48 height 27
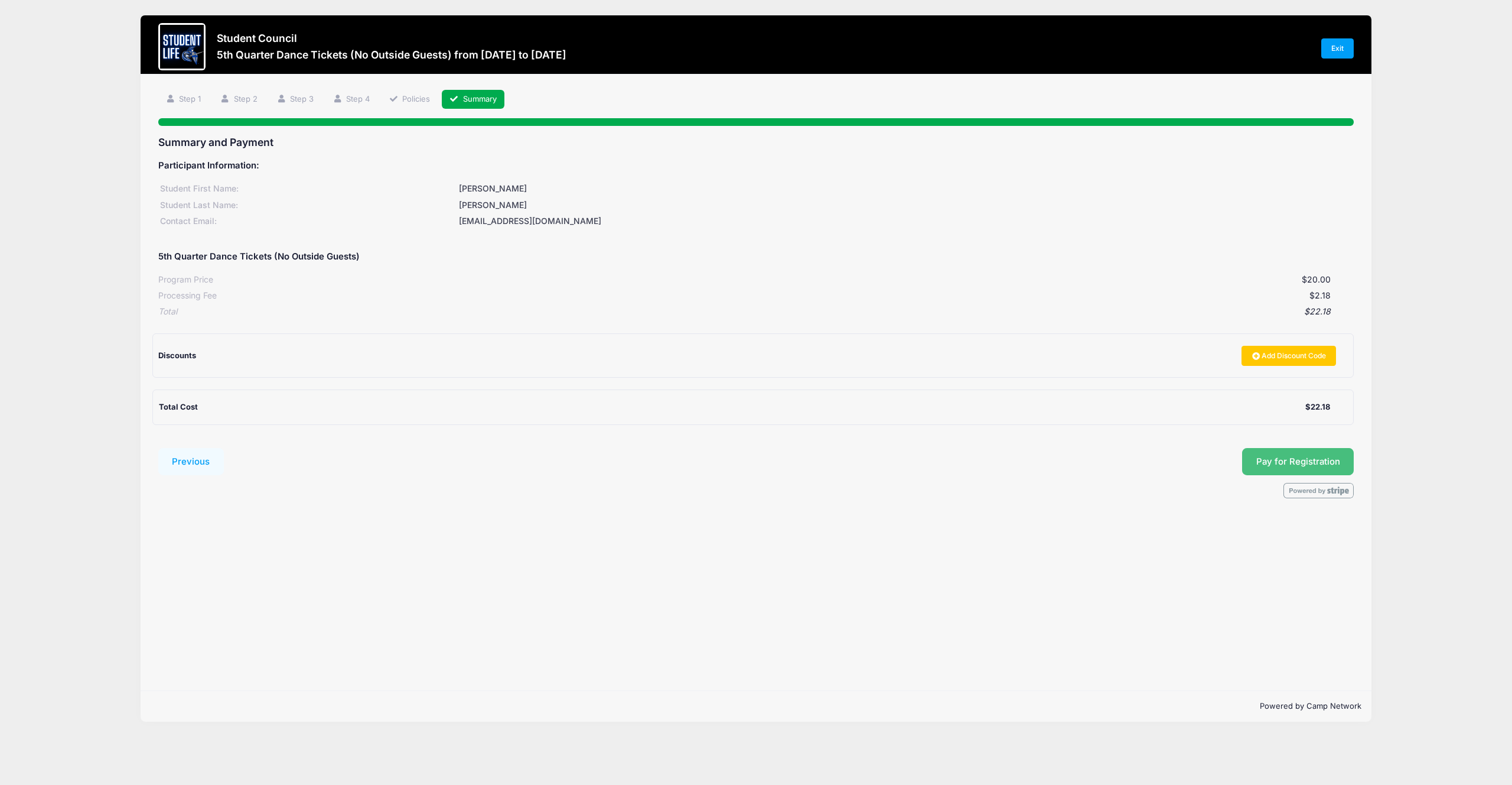
click at [1313, 461] on button "Pay for Registration" at bounding box center [1298, 461] width 113 height 27
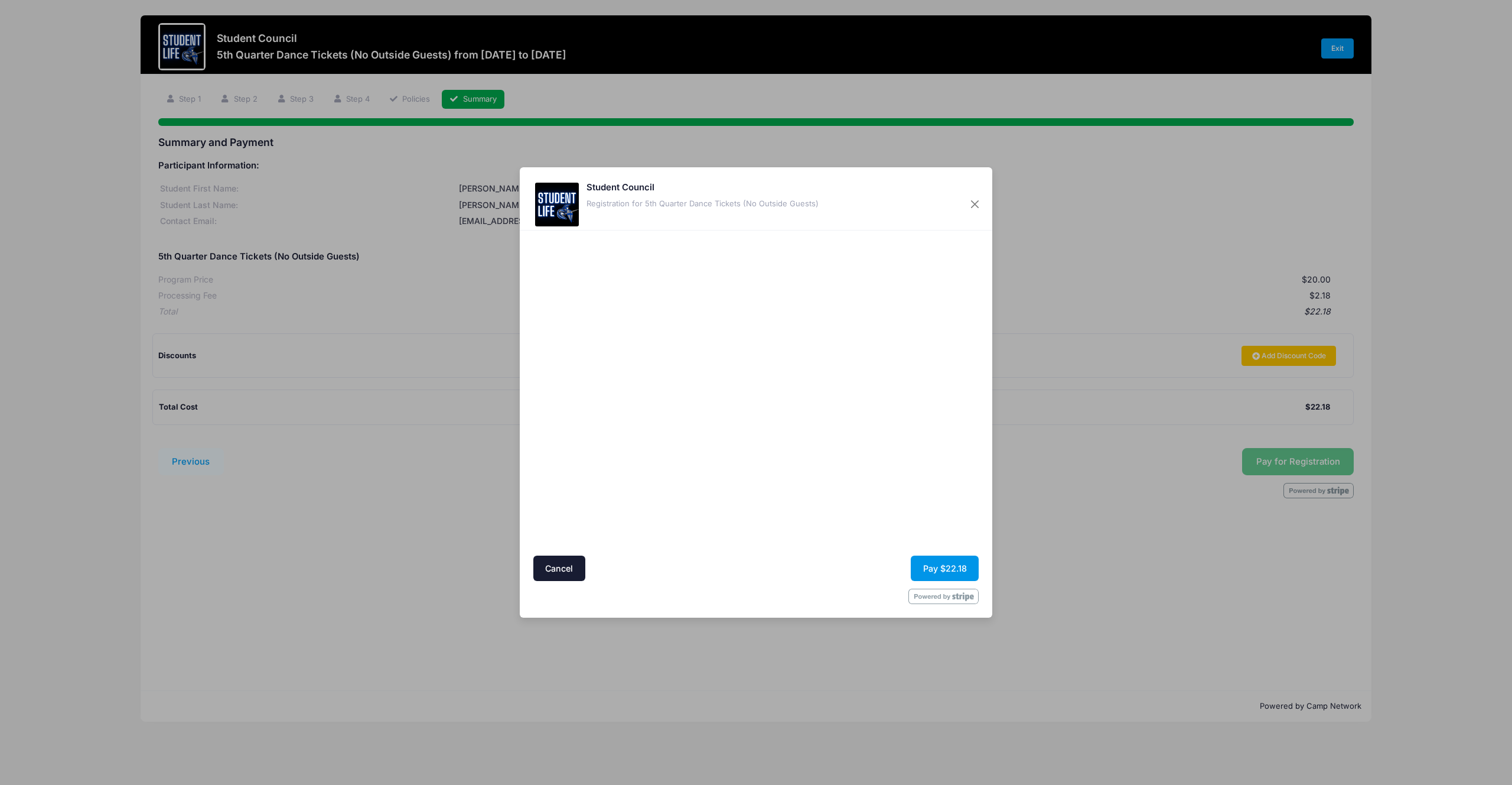
click at [943, 559] on button "Pay $22.18" at bounding box center [945, 568] width 68 height 26
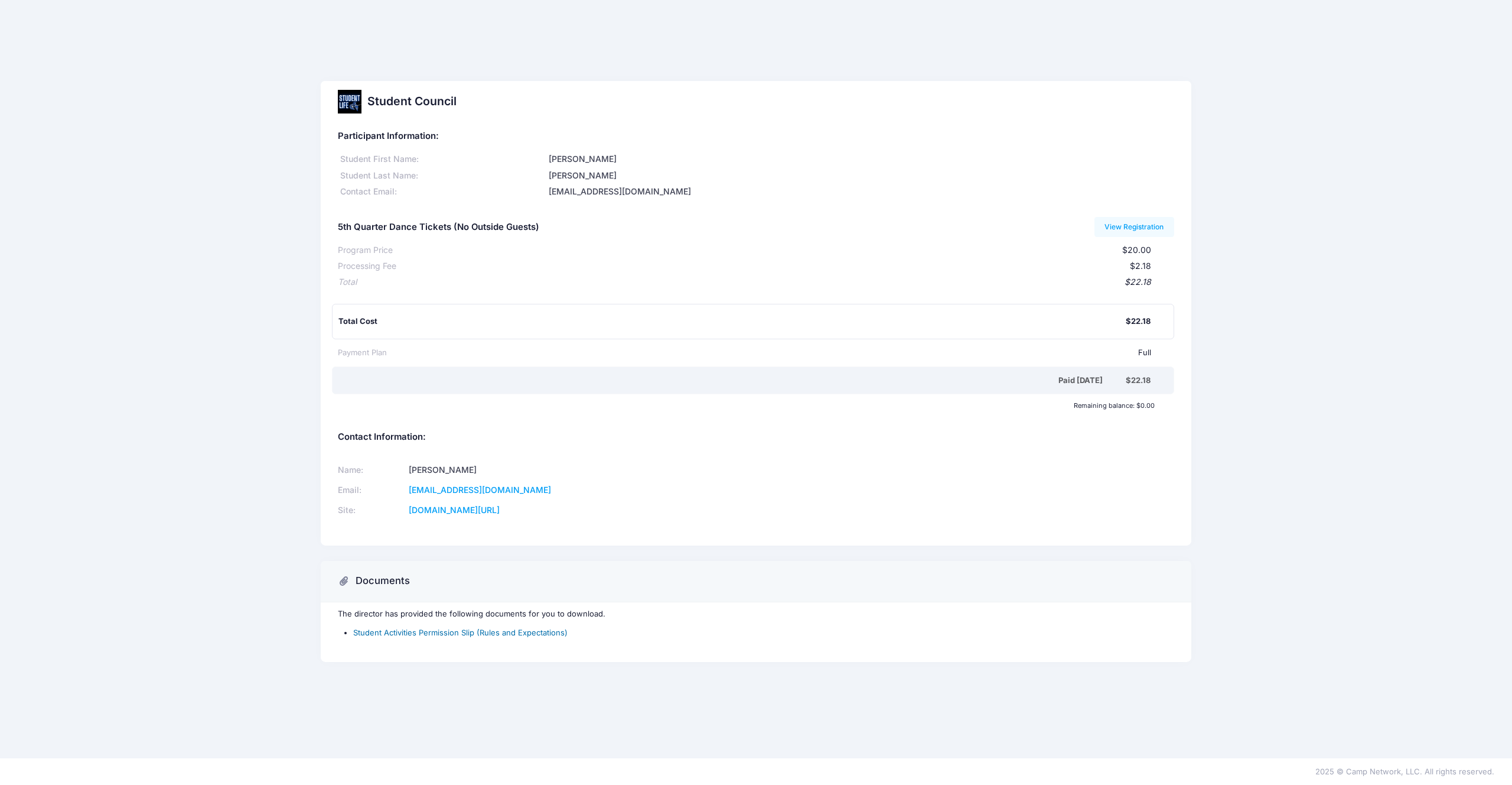
click at [469, 634] on link "Student Activities Permission Slip (Rules and Expectations)" at bounding box center [460, 632] width 214 height 9
click at [1129, 226] on link "View Registration" at bounding box center [1134, 227] width 80 height 20
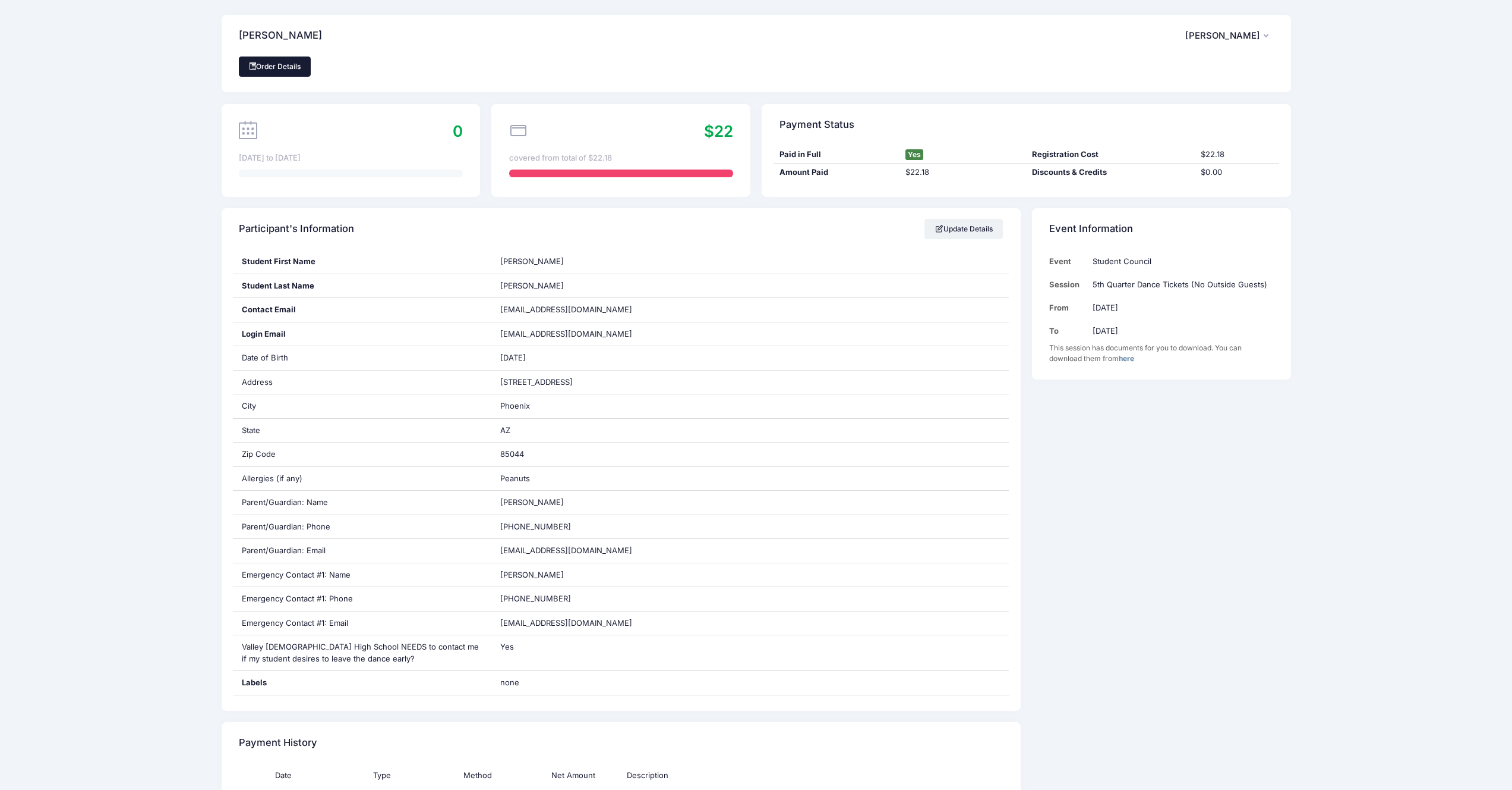
click at [296, 61] on link "Order Details" at bounding box center [275, 66] width 73 height 20
